Goal: Task Accomplishment & Management: Manage account settings

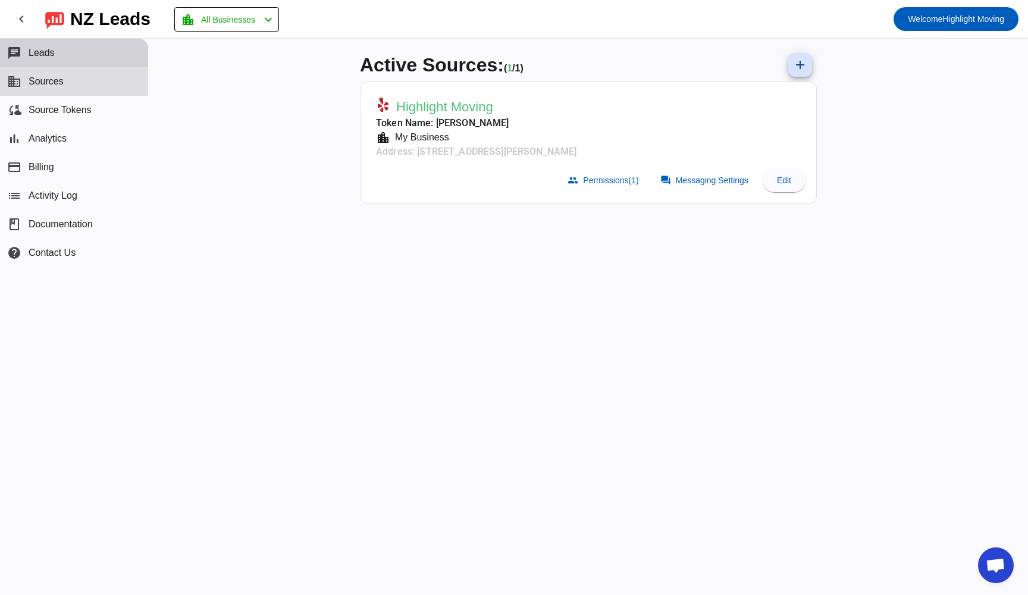
click at [40, 55] on span "Leads" at bounding box center [42, 53] width 26 height 11
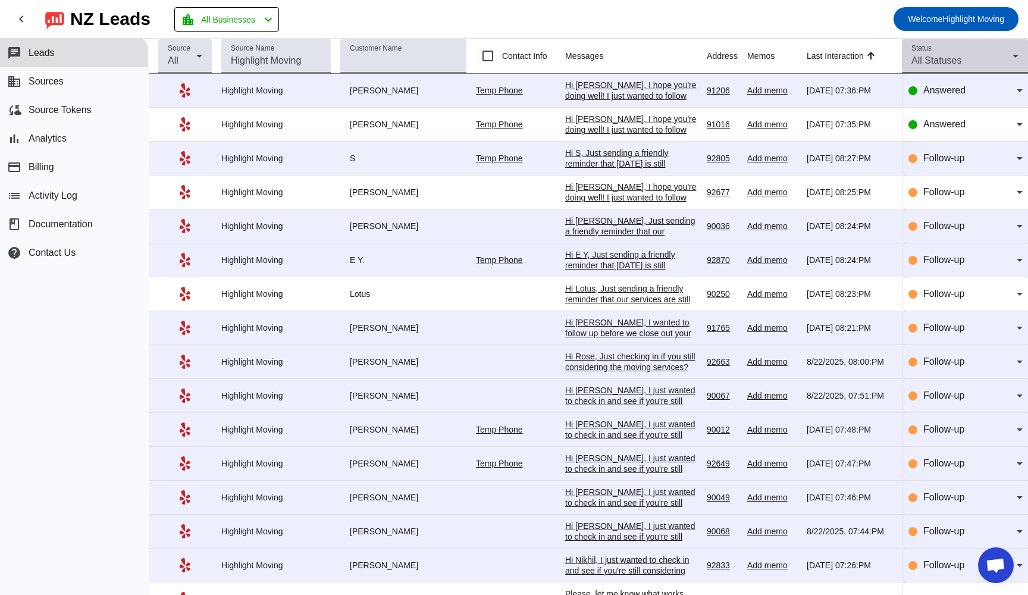
click at [1015, 58] on icon at bounding box center [1016, 56] width 14 height 14
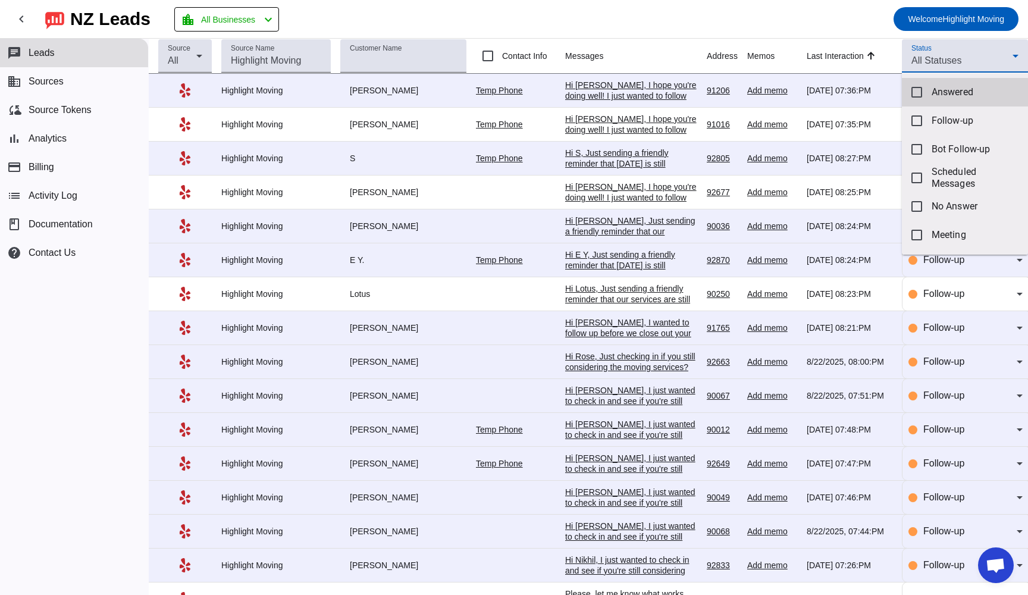
click at [915, 94] on mat-pseudo-checkbox at bounding box center [917, 92] width 11 height 11
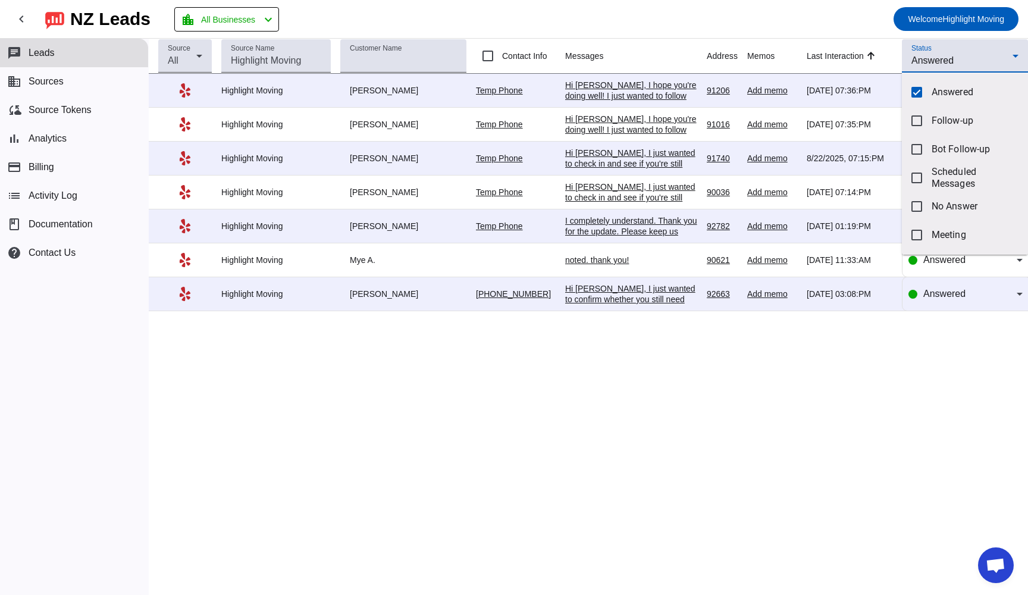
click at [943, 57] on div at bounding box center [514, 297] width 1028 height 595
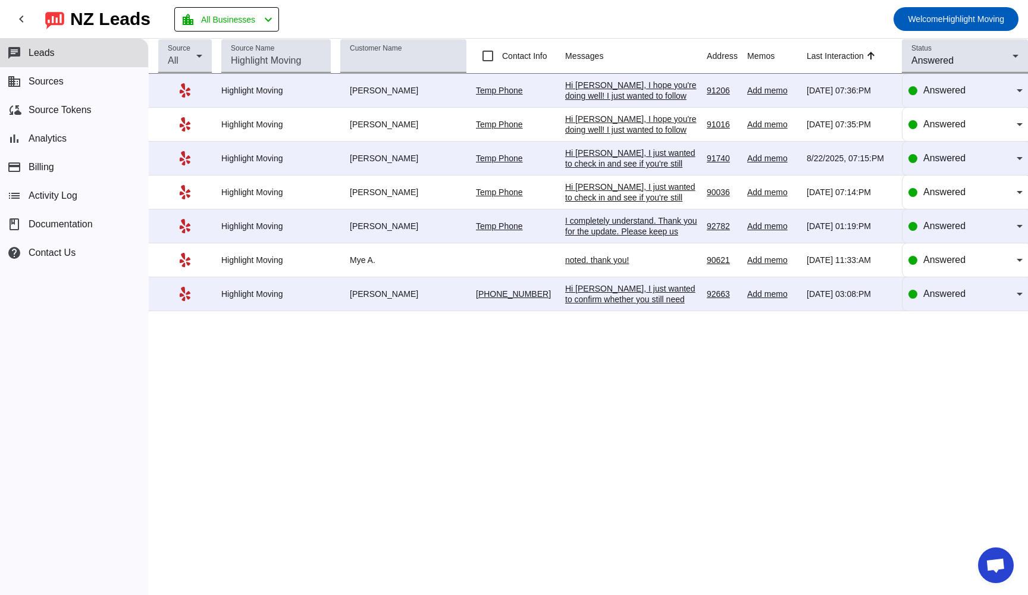
click at [570, 157] on div "Hi [PERSON_NAME], I just wanted to check in and see if you're still considering…" at bounding box center [631, 207] width 132 height 118
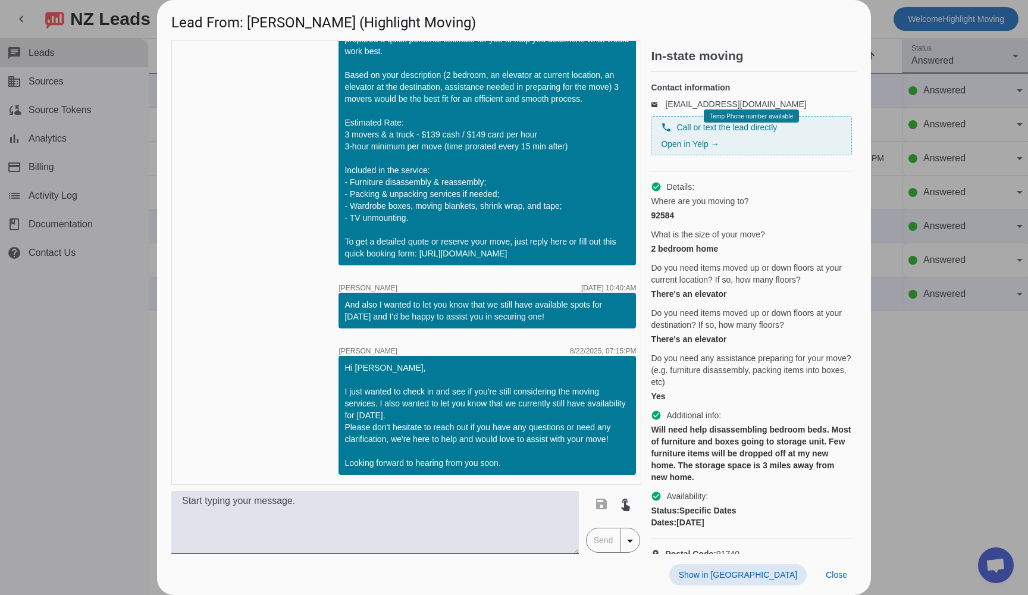
scroll to position [1184, 0]
click at [843, 579] on span "Close" at bounding box center [836, 575] width 21 height 10
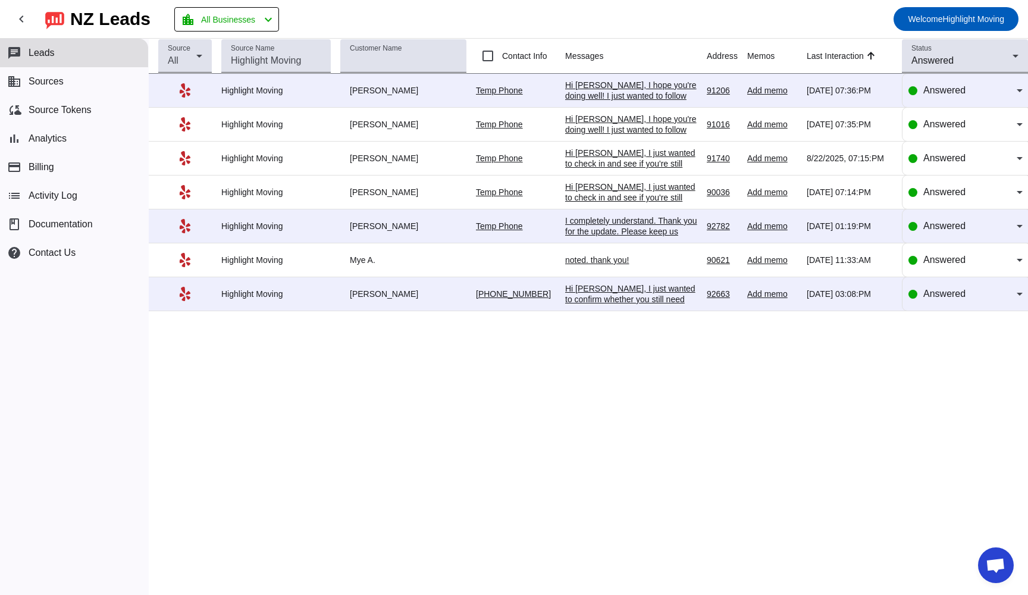
click at [571, 191] on div "Hi [PERSON_NAME], I just wanted to check in and see if you're still considering…" at bounding box center [631, 246] width 132 height 129
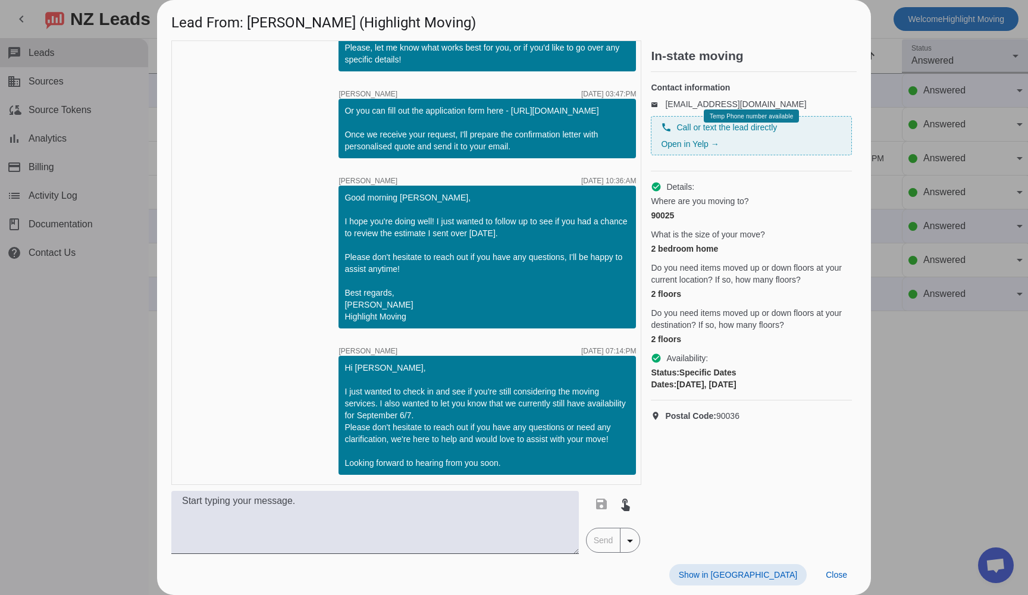
scroll to position [947, 0]
click at [841, 573] on span "Close" at bounding box center [836, 575] width 21 height 10
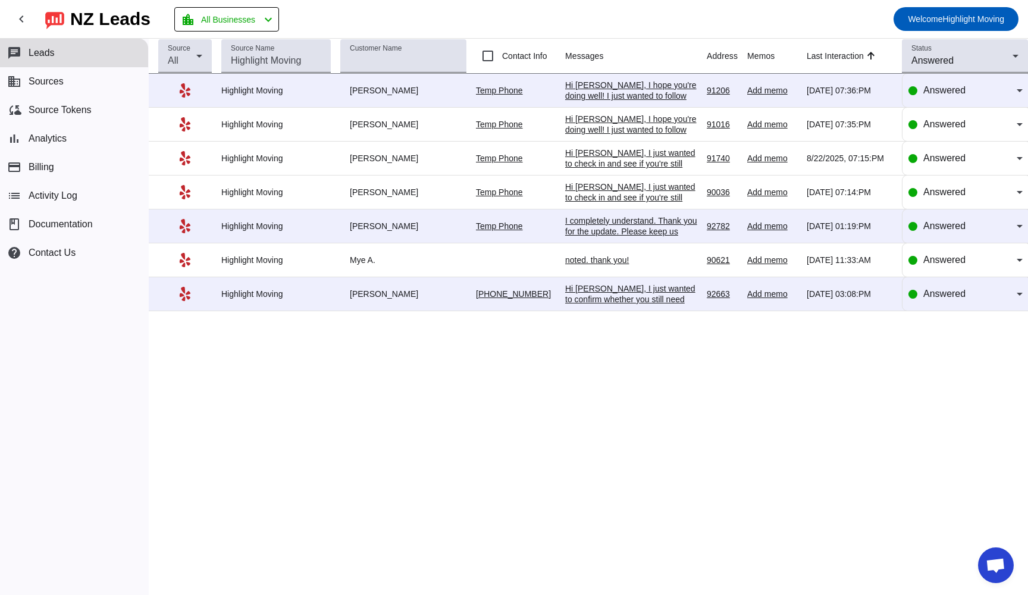
click at [577, 225] on div "I completely understand. Thank you for the update. Please keep us informed if a…" at bounding box center [631, 231] width 132 height 32
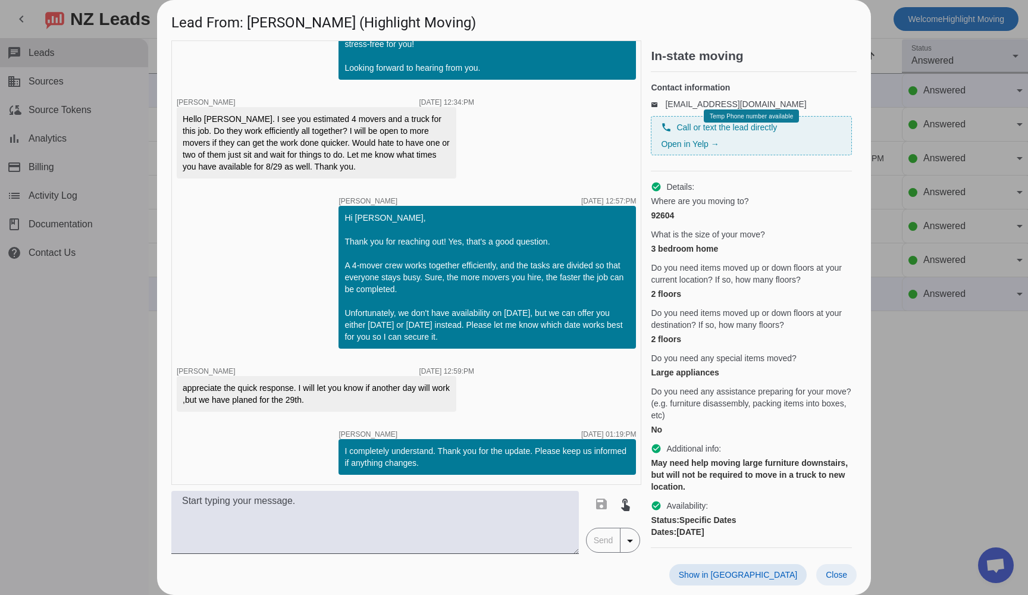
click at [840, 573] on span "Close" at bounding box center [836, 575] width 21 height 10
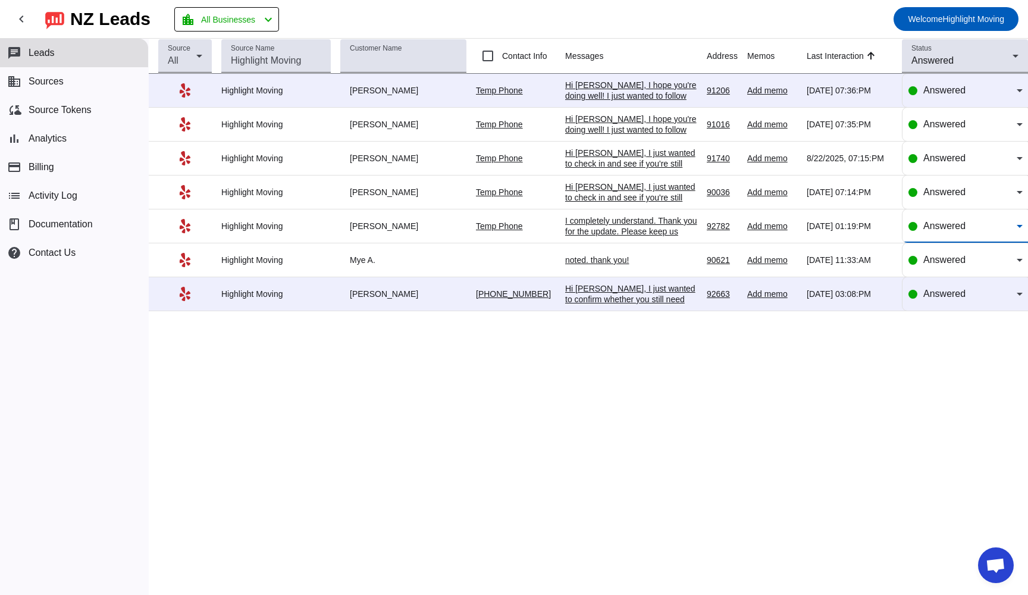
click at [1022, 230] on icon at bounding box center [1020, 226] width 14 height 14
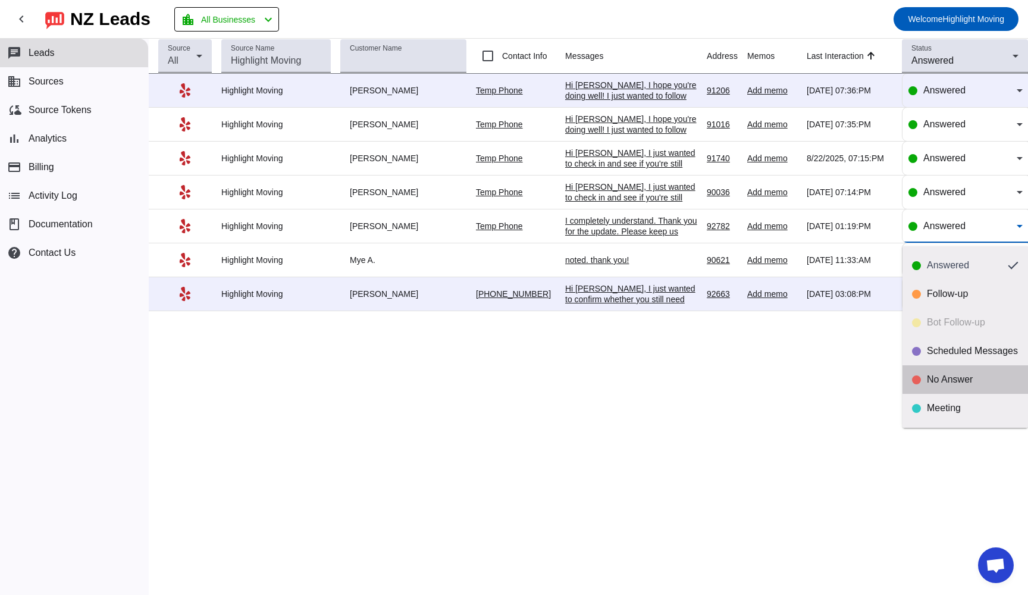
click at [939, 377] on div "No Answer" at bounding box center [973, 380] width 92 height 12
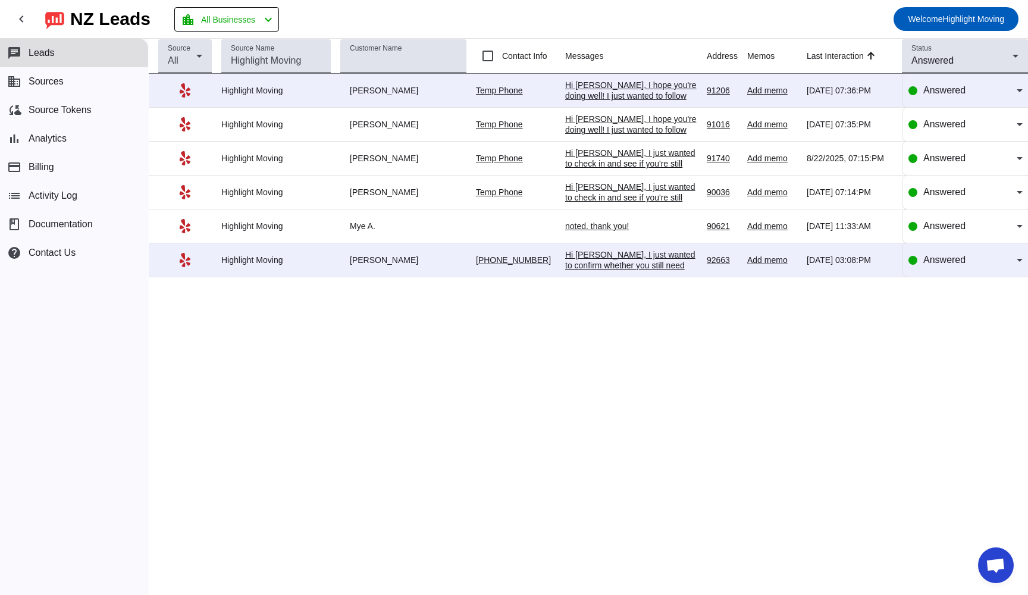
click at [449, 264] on div "[PERSON_NAME]" at bounding box center [403, 260] width 126 height 11
click at [580, 265] on div "Hi [PERSON_NAME], I just wanted to confirm whether you still need the moving se…" at bounding box center [631, 286] width 132 height 75
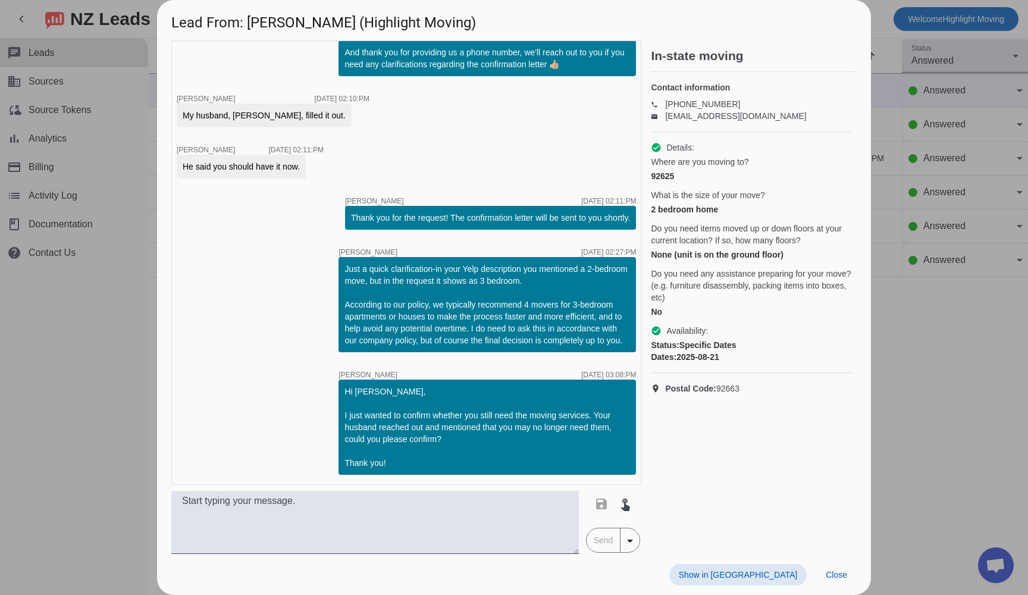
scroll to position [3587, 0]
click at [836, 574] on span "Close" at bounding box center [836, 575] width 21 height 10
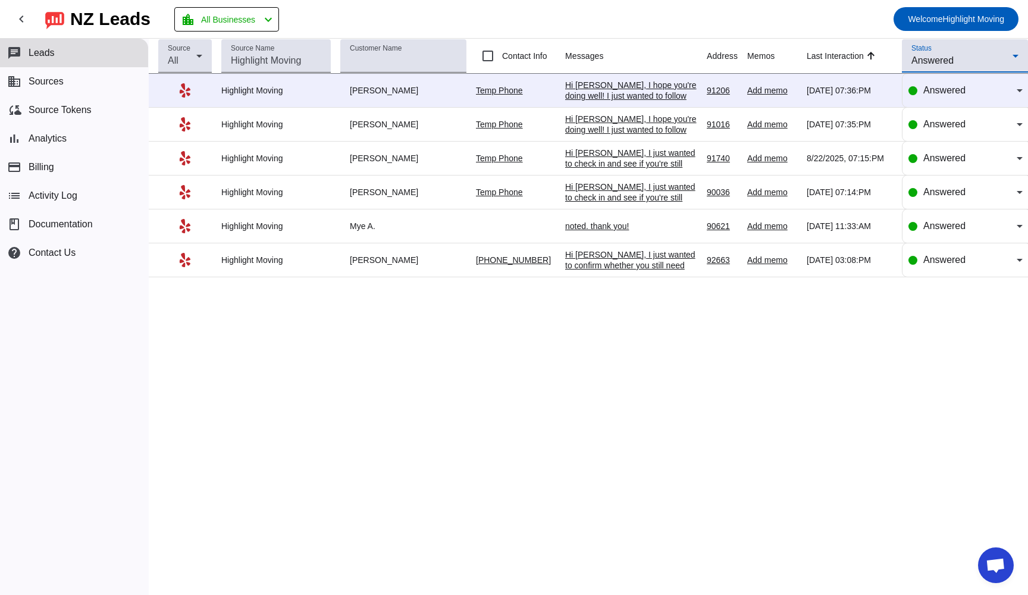
click at [1014, 51] on icon at bounding box center [1016, 56] width 14 height 14
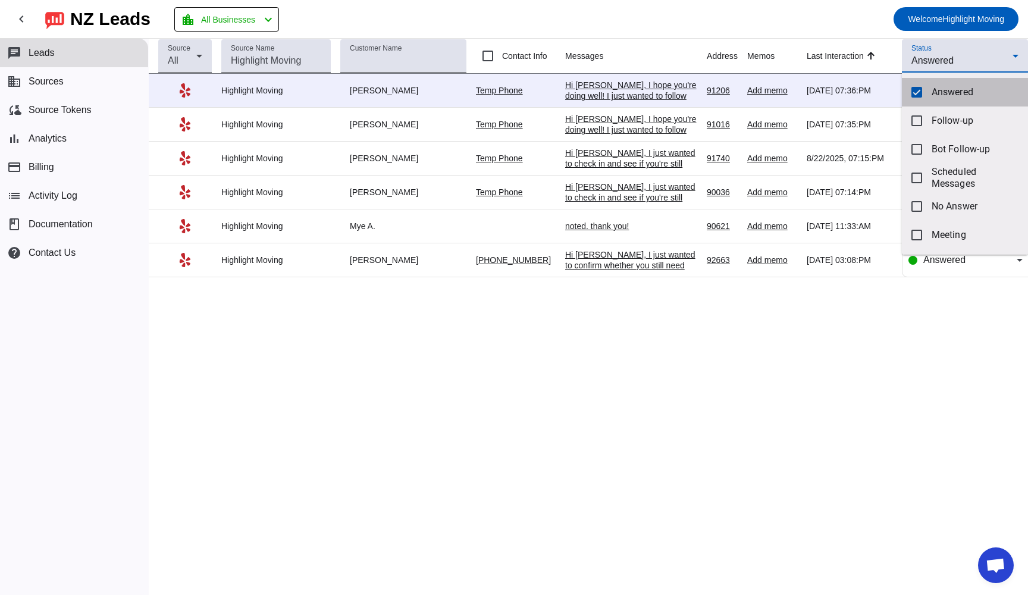
click at [920, 92] on mat-pseudo-checkbox at bounding box center [917, 92] width 11 height 11
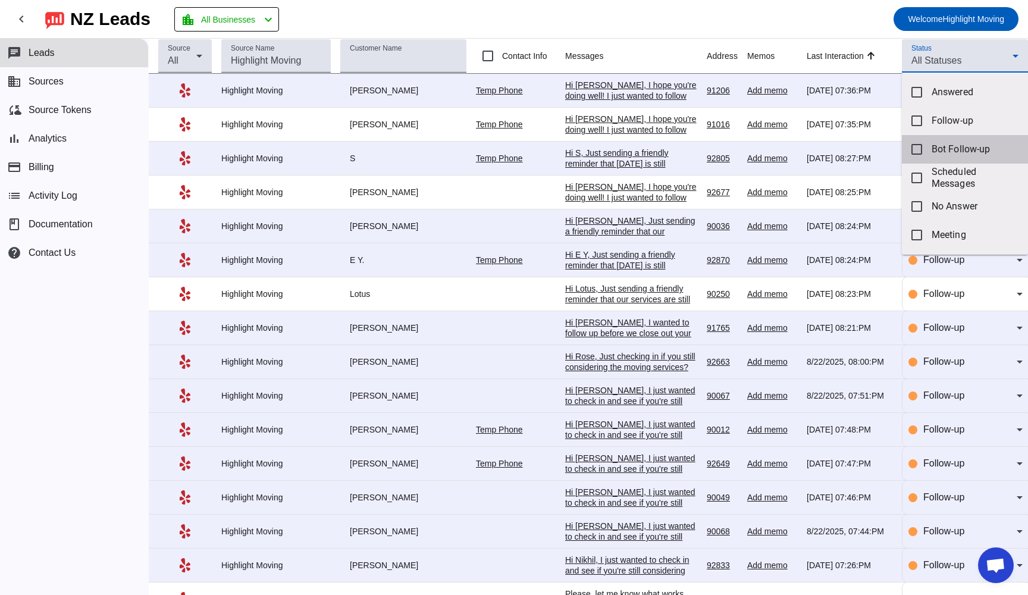
click at [914, 148] on mat-pseudo-checkbox at bounding box center [917, 149] width 11 height 11
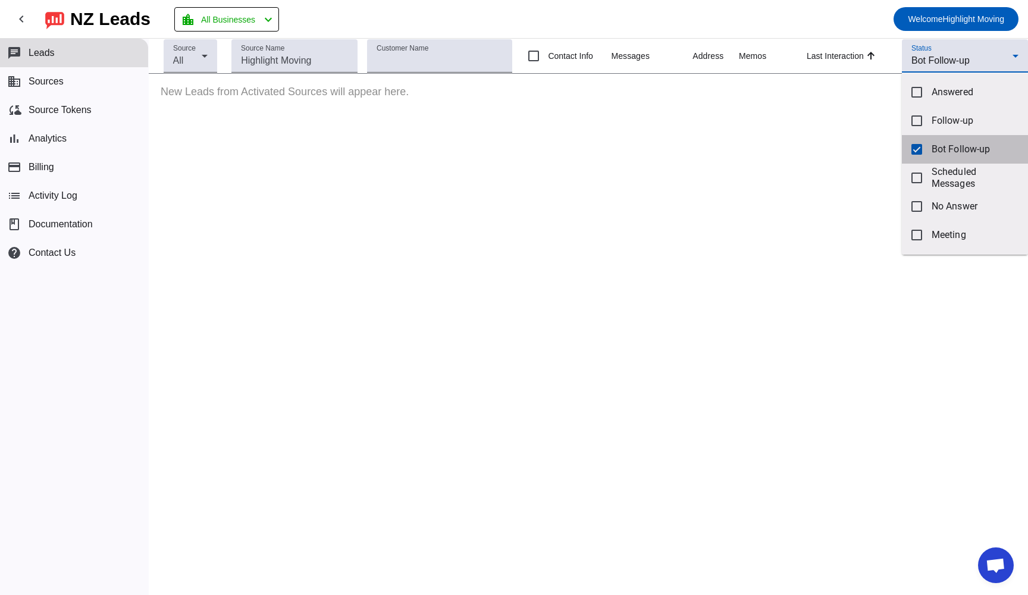
click at [917, 150] on mat-pseudo-checkbox at bounding box center [917, 149] width 11 height 11
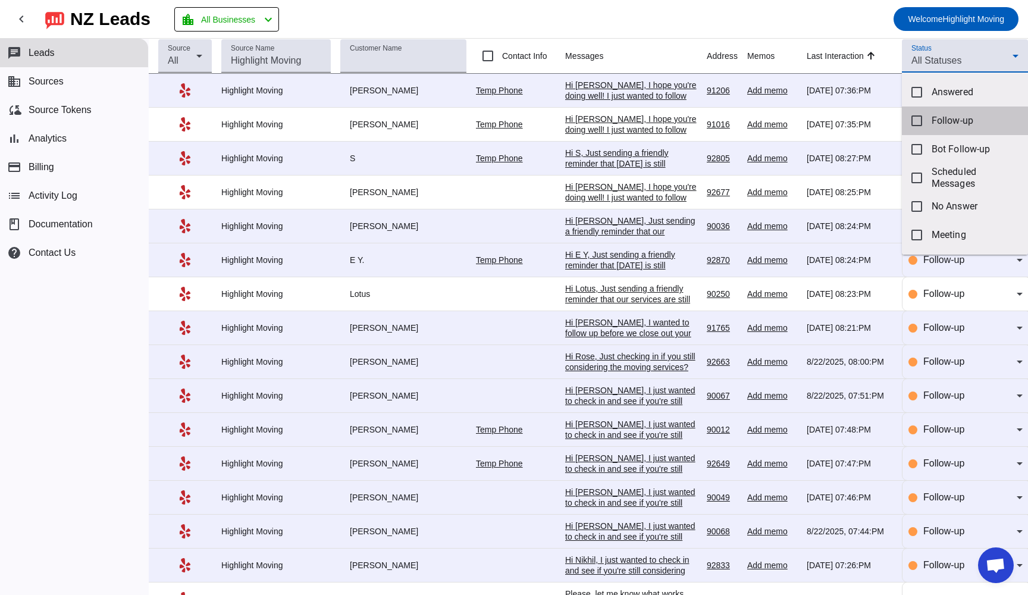
click at [919, 123] on mat-pseudo-checkbox at bounding box center [917, 120] width 11 height 11
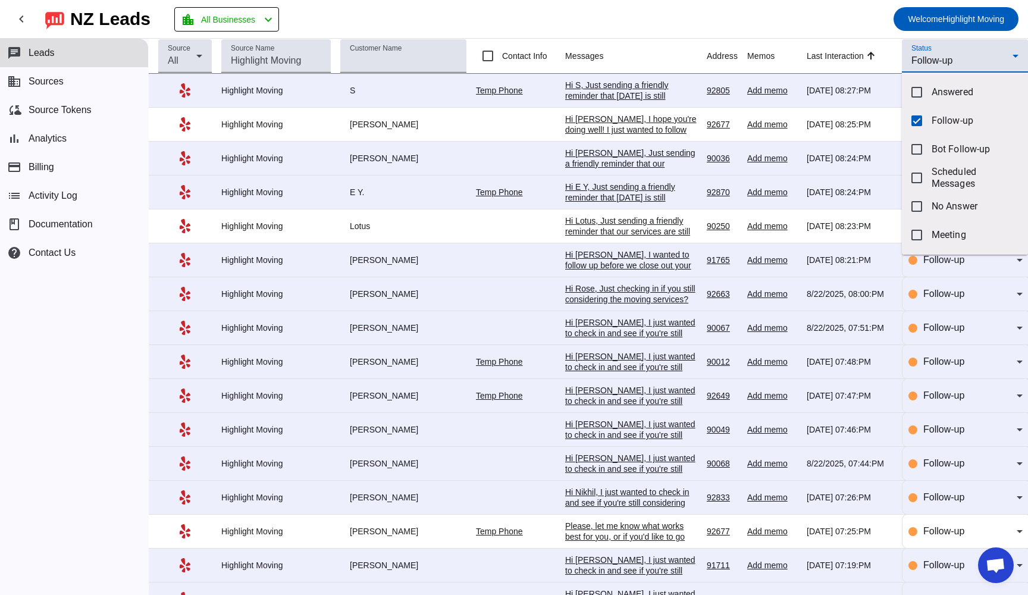
click at [963, 51] on div at bounding box center [514, 297] width 1028 height 595
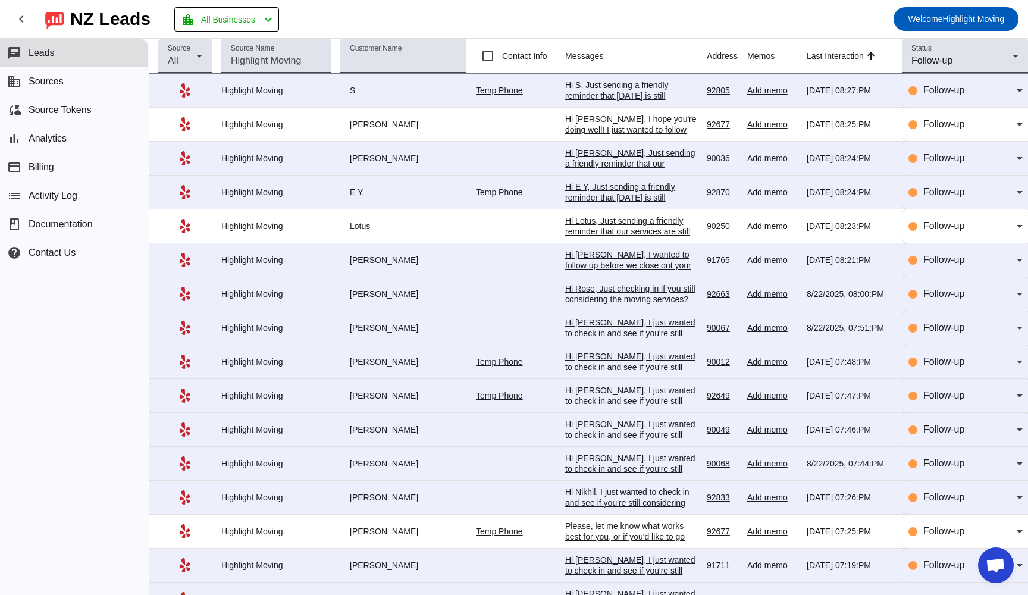
click at [568, 129] on div "Hi [PERSON_NAME], I hope you're doing well! I just wanted to follow up and see …" at bounding box center [631, 189] width 132 height 150
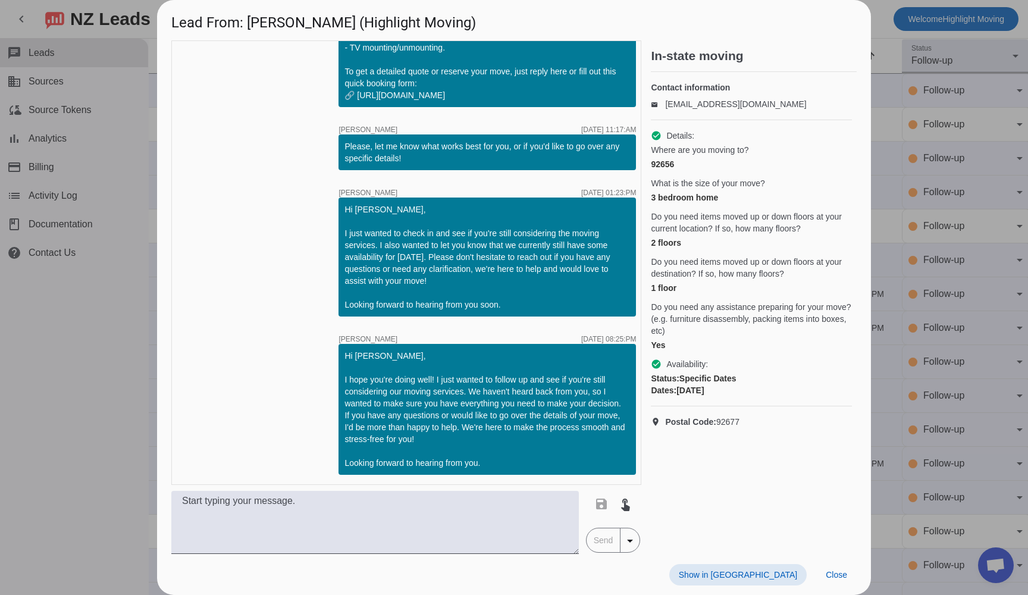
scroll to position [959, 0]
click at [844, 579] on span "Close" at bounding box center [836, 575] width 21 height 10
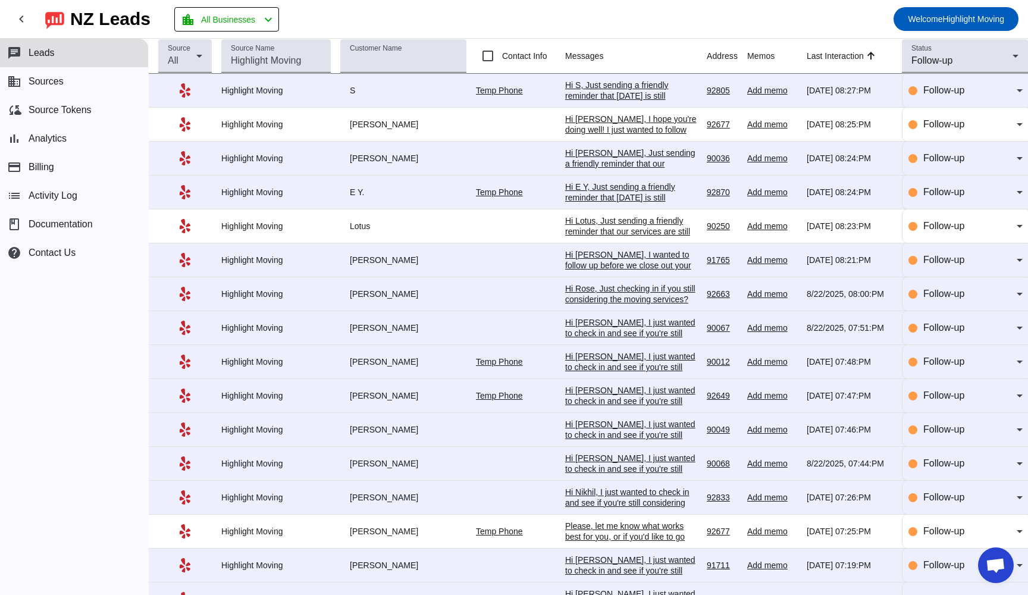
click at [590, 91] on div "Hi S, Just sending a friendly reminder that [DATE] is still available! If you'd…" at bounding box center [631, 139] width 132 height 118
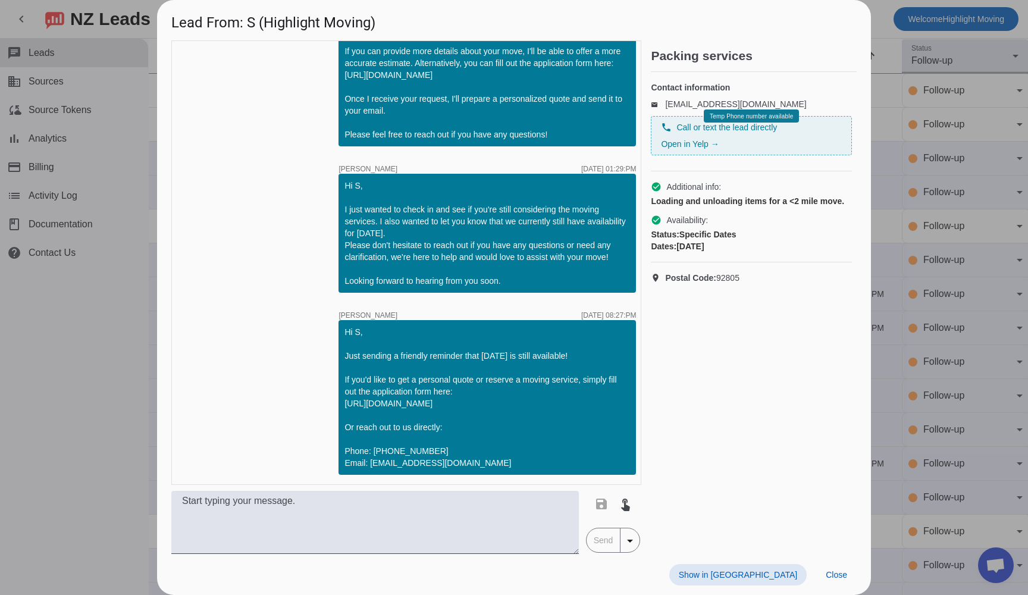
scroll to position [0, 0]
click at [837, 574] on span "Close" at bounding box center [836, 575] width 21 height 10
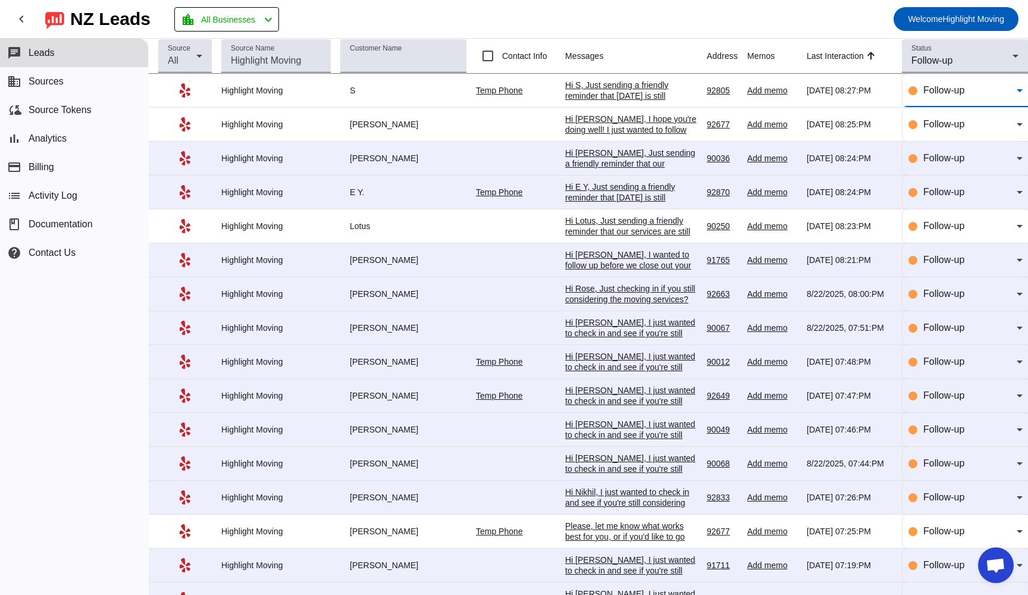
click at [1018, 86] on icon at bounding box center [1020, 90] width 14 height 14
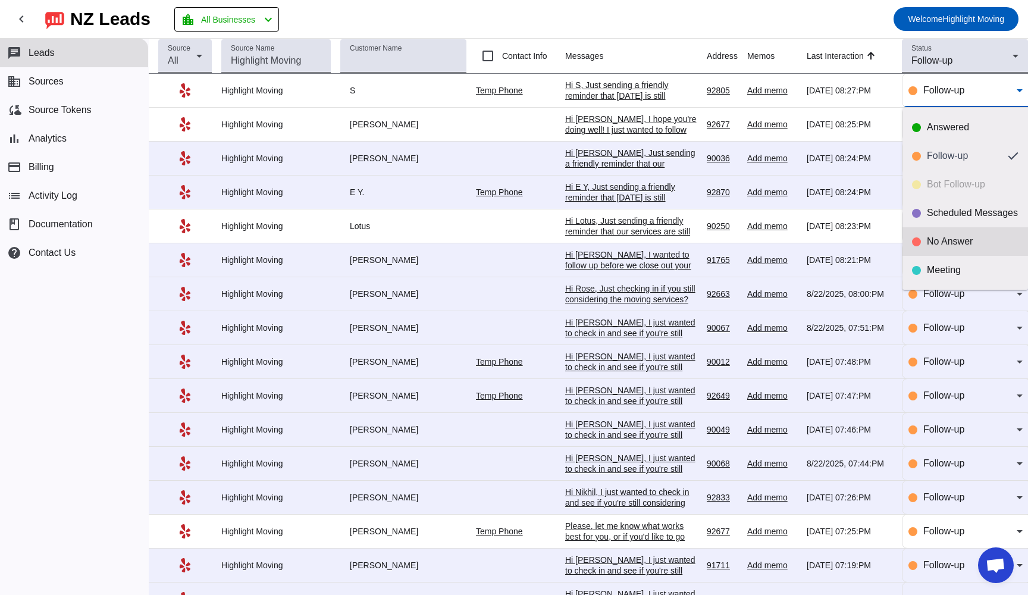
click at [930, 246] on div "No Answer" at bounding box center [973, 242] width 92 height 12
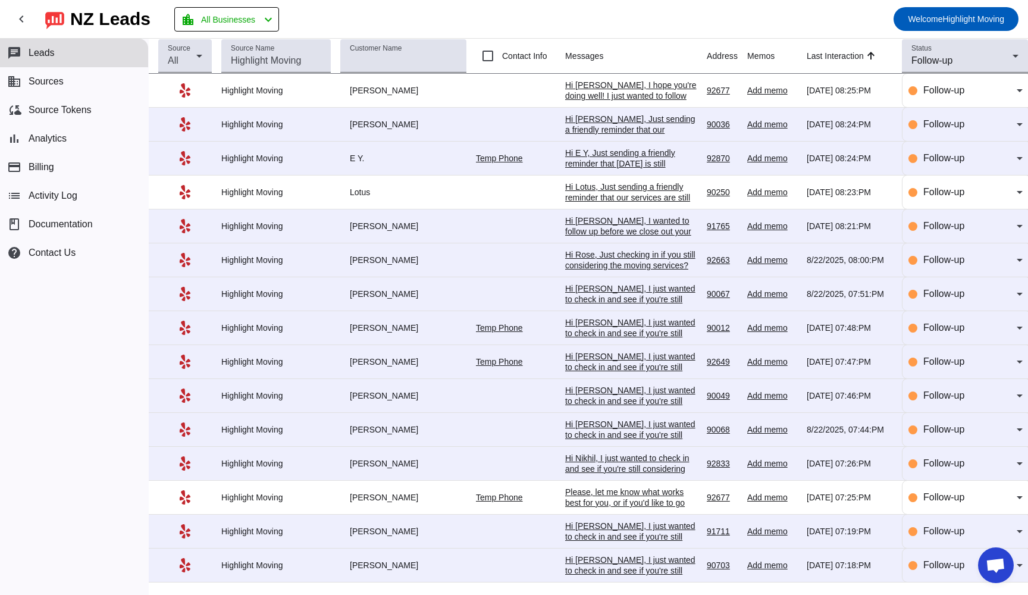
click at [591, 129] on div "Hi [PERSON_NAME], Just sending a friendly reminder that our services are still …" at bounding box center [631, 173] width 132 height 118
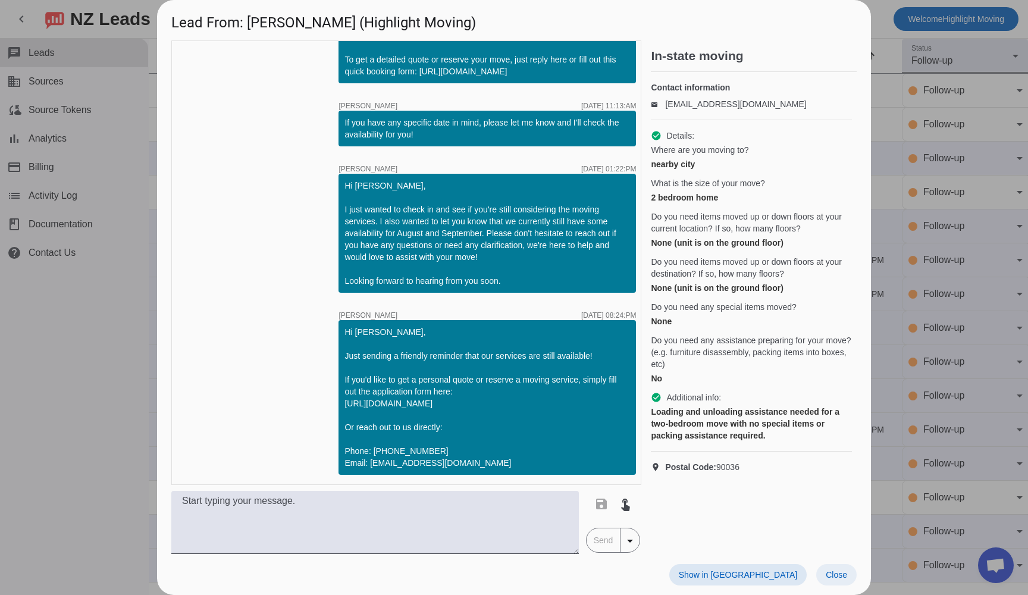
click at [836, 572] on span "Close" at bounding box center [836, 575] width 21 height 10
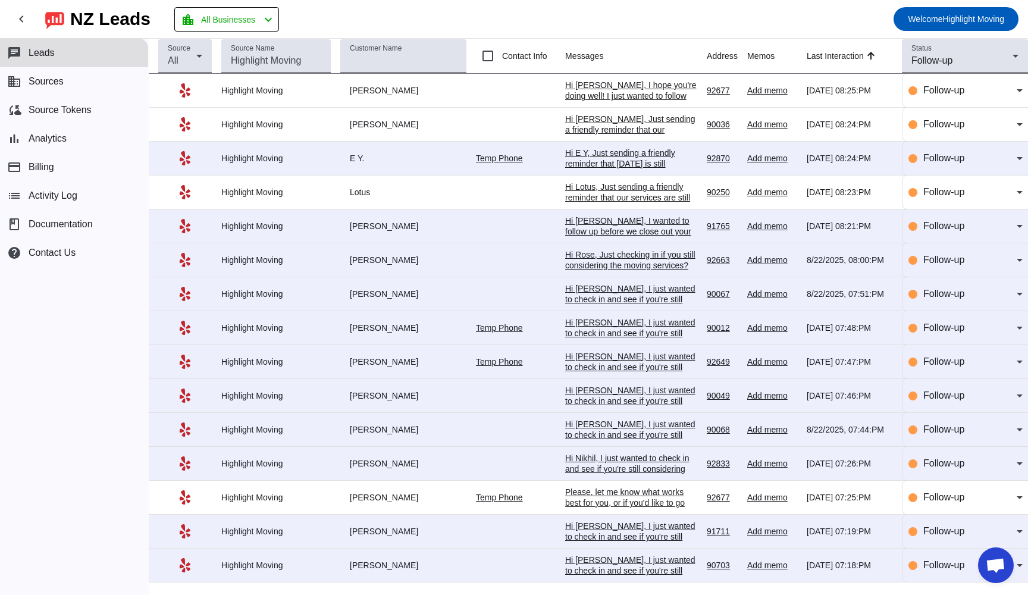
click at [586, 162] on div "Hi E Y, Just sending a friendly reminder that [DATE] is still available! If you…" at bounding box center [631, 207] width 132 height 118
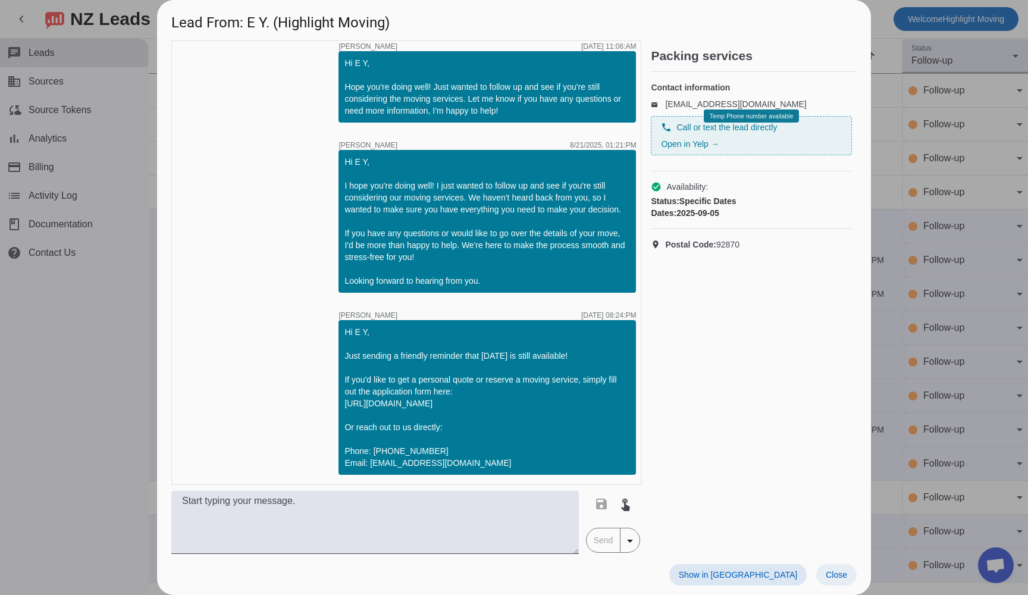
click at [845, 574] on span "Close" at bounding box center [836, 575] width 21 height 10
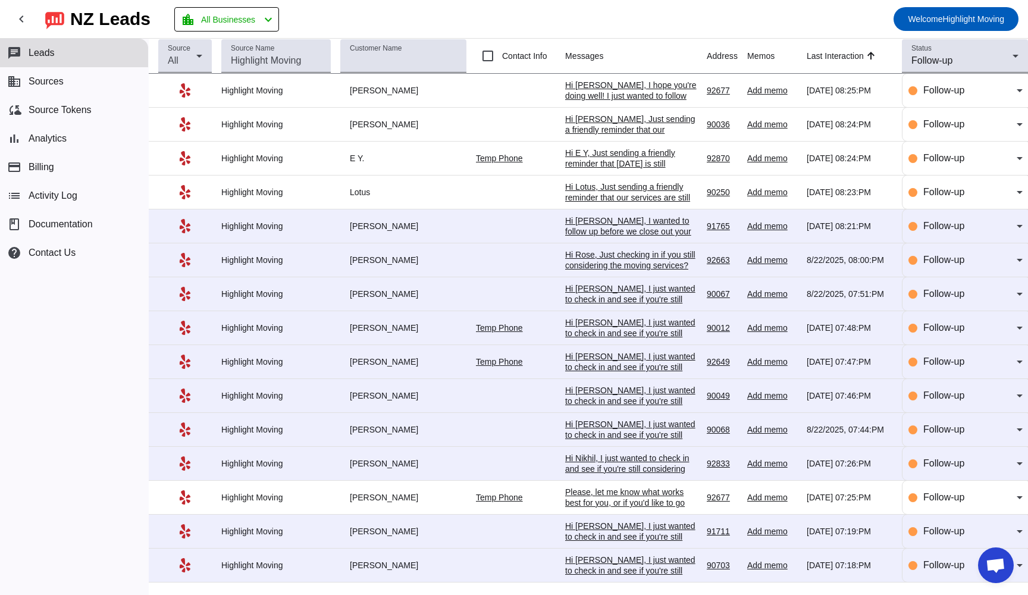
click at [609, 187] on div "Hi Lotus, Just sending a friendly reminder that our services are still availabl…" at bounding box center [631, 241] width 132 height 118
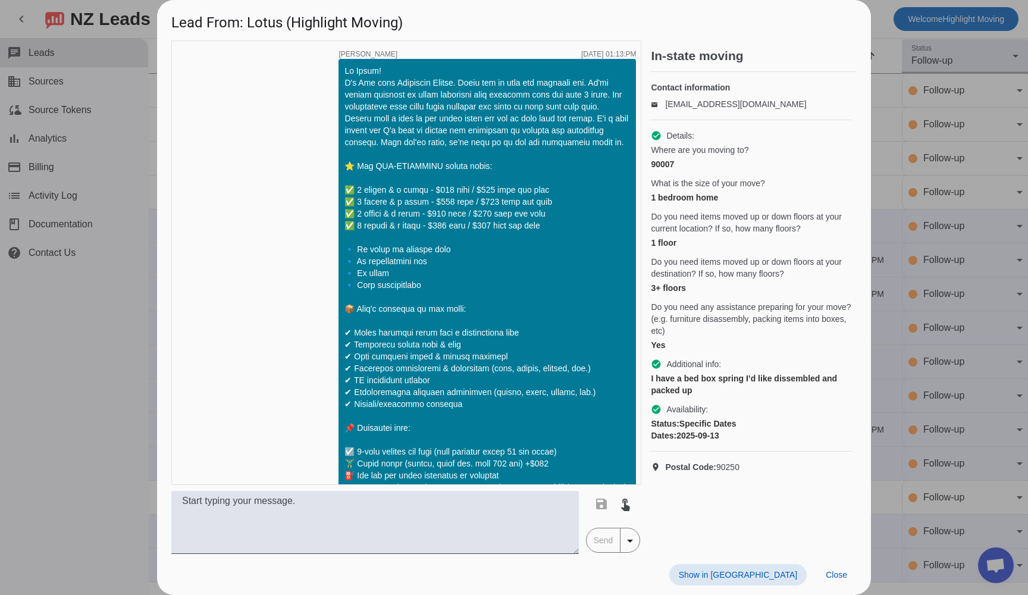
scroll to position [1663, 0]
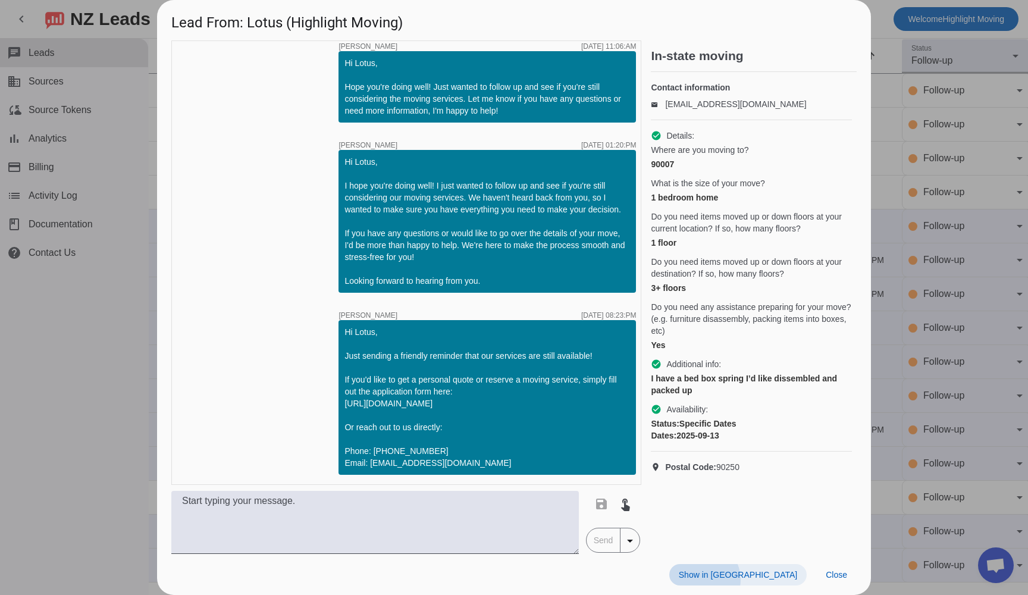
click at [769, 580] on span at bounding box center [738, 574] width 137 height 21
click at [837, 575] on span "Close" at bounding box center [836, 575] width 21 height 10
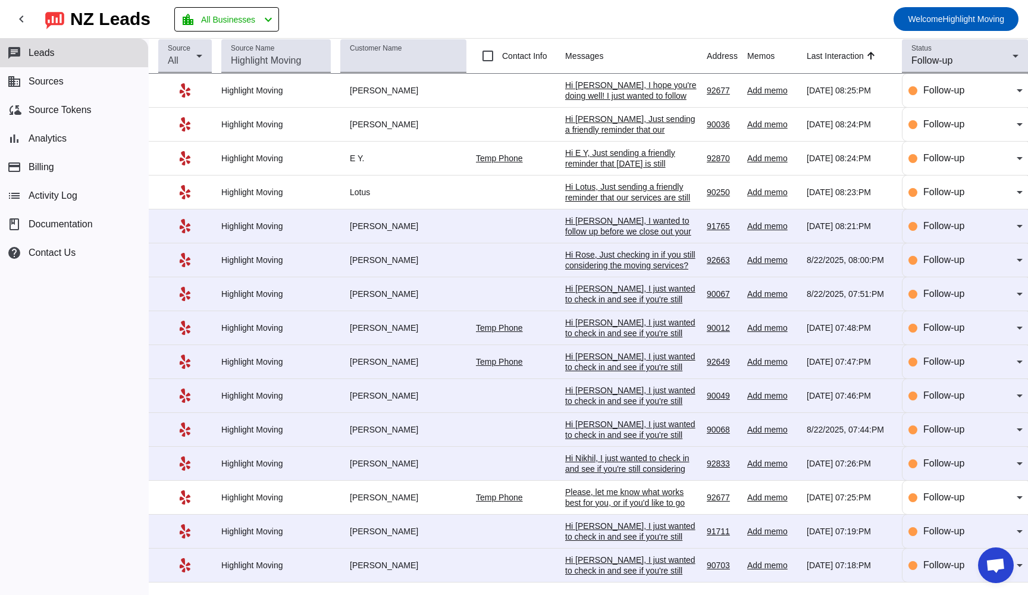
click at [587, 224] on div "Hi [PERSON_NAME], I wanted to follow up before we close out your request. If yo…" at bounding box center [631, 295] width 132 height 161
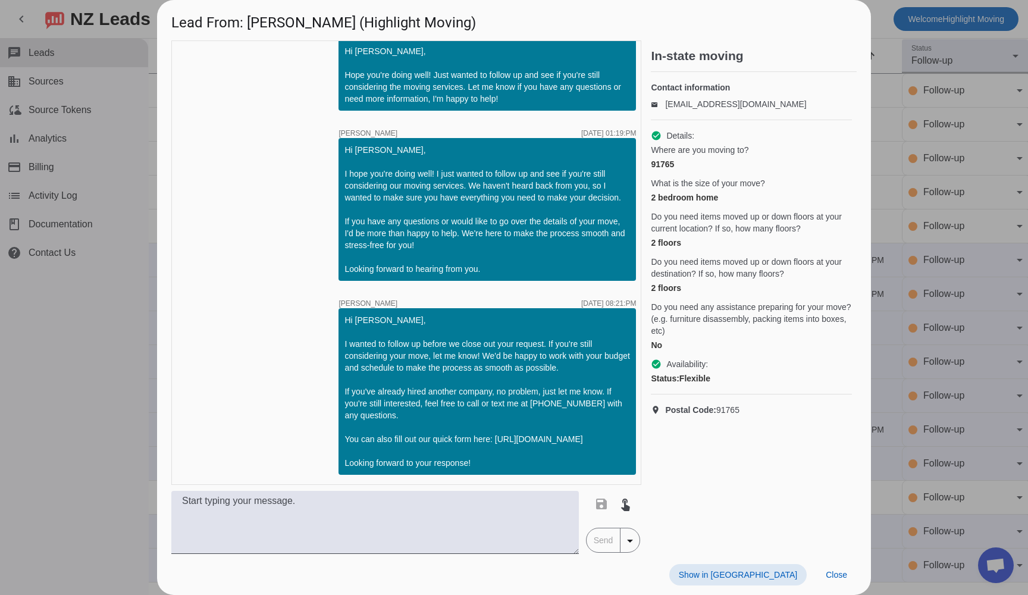
scroll to position [0, 0]
click at [781, 574] on span "Show in [GEOGRAPHIC_DATA]" at bounding box center [738, 575] width 118 height 10
click at [833, 574] on span "Close" at bounding box center [836, 575] width 21 height 10
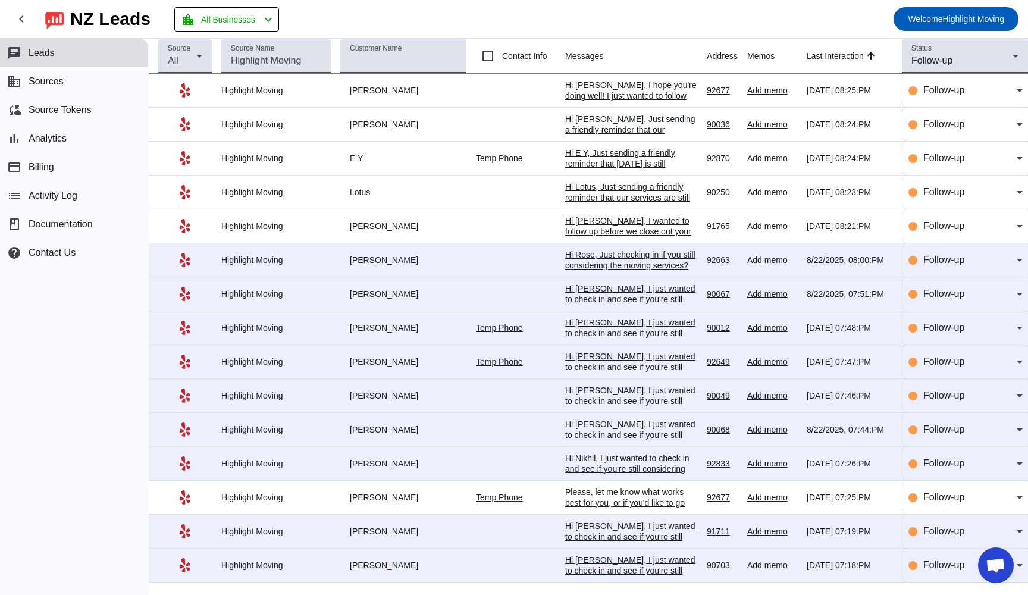
click at [584, 267] on div "Hi Rose, Just checking in if you still considering the moving services?" at bounding box center [631, 259] width 132 height 21
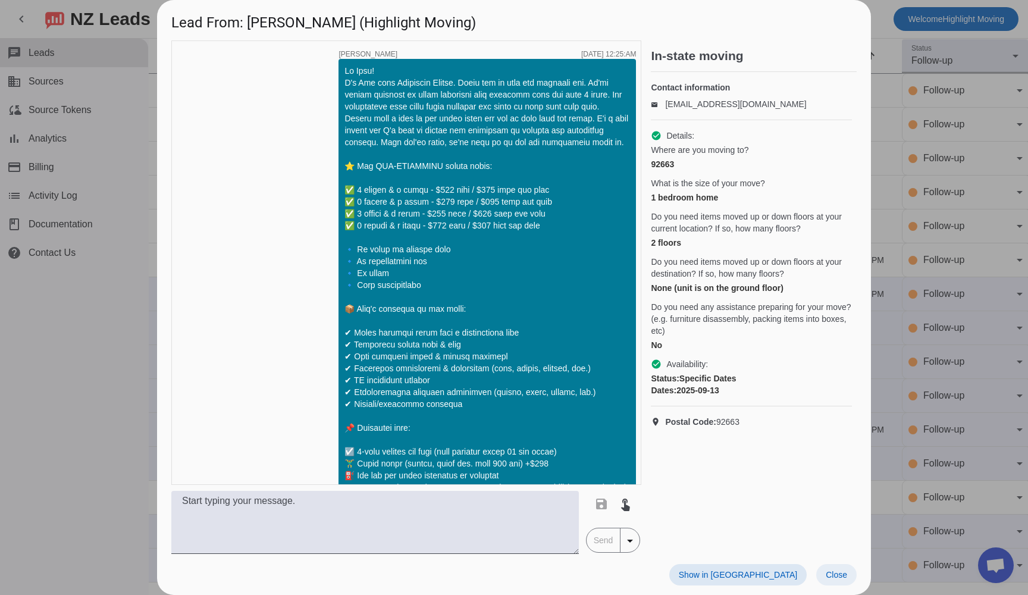
click at [831, 574] on span "Close" at bounding box center [836, 575] width 21 height 10
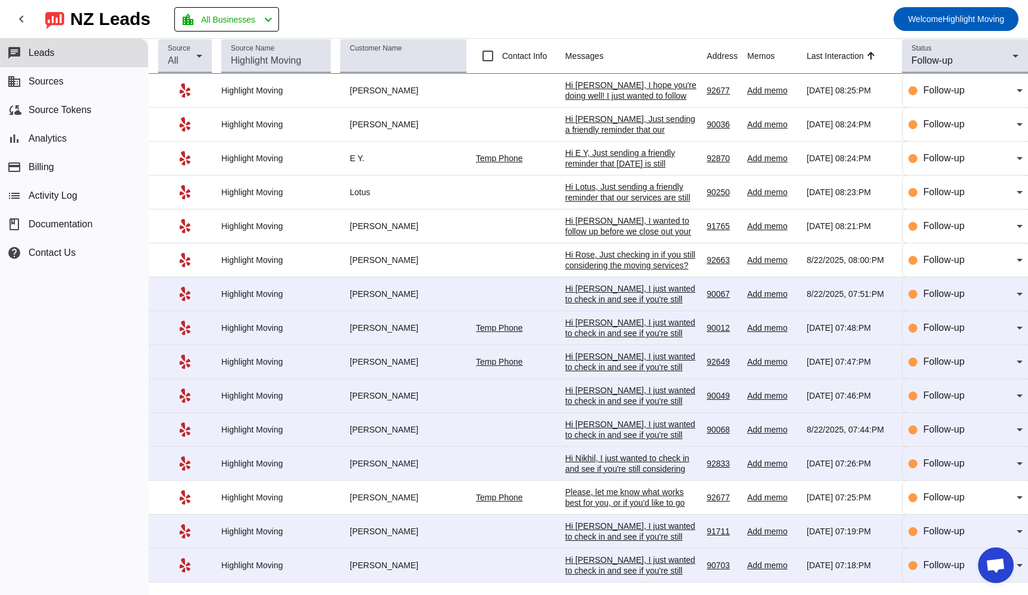
click at [500, 254] on td at bounding box center [520, 260] width 89 height 34
